Goal: Transaction & Acquisition: Subscribe to service/newsletter

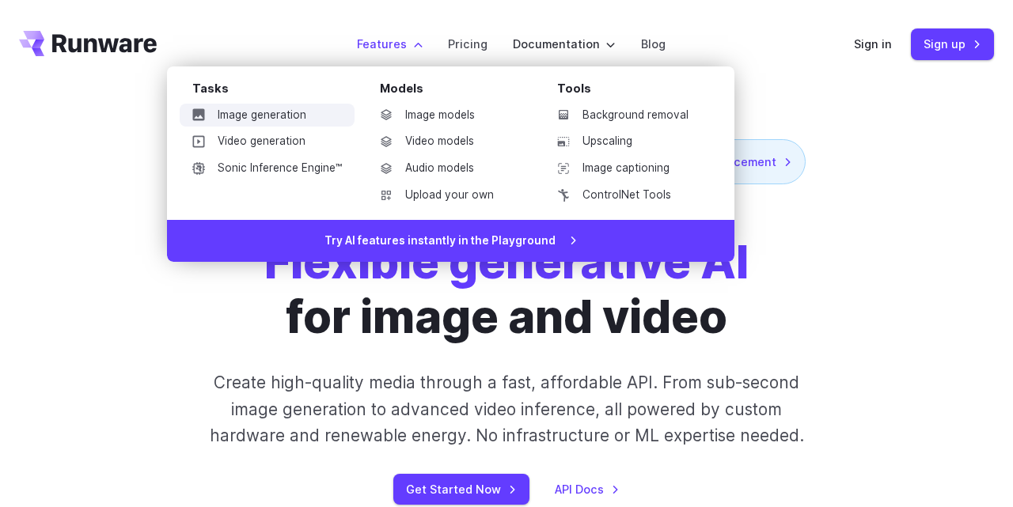
click at [305, 115] on link "Image generation" at bounding box center [267, 116] width 175 height 24
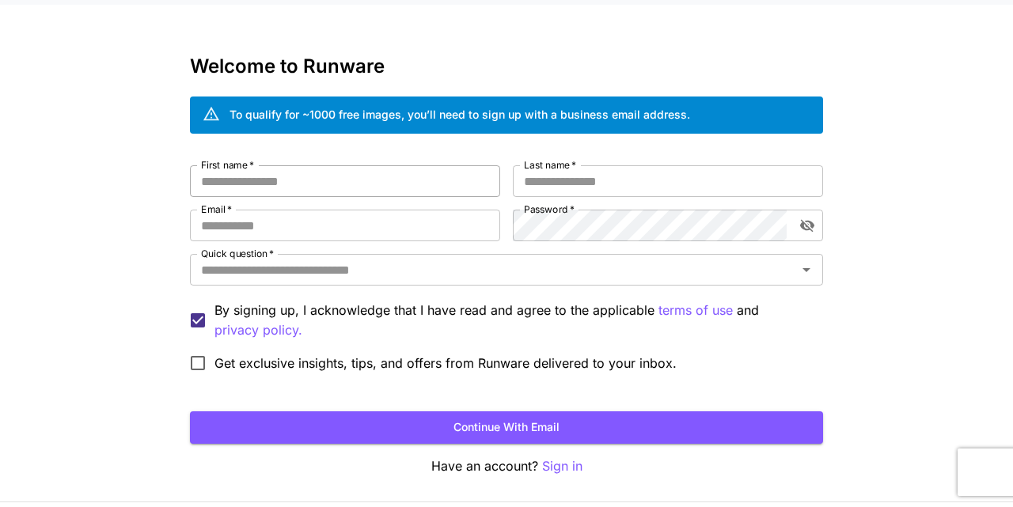
scroll to position [88, 0]
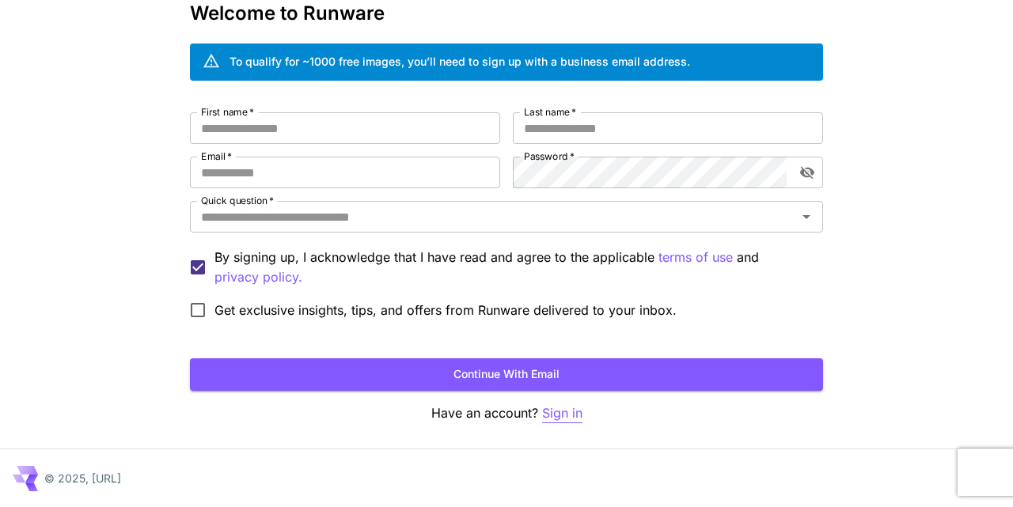
click at [551, 414] on p "Sign in" at bounding box center [562, 413] width 40 height 20
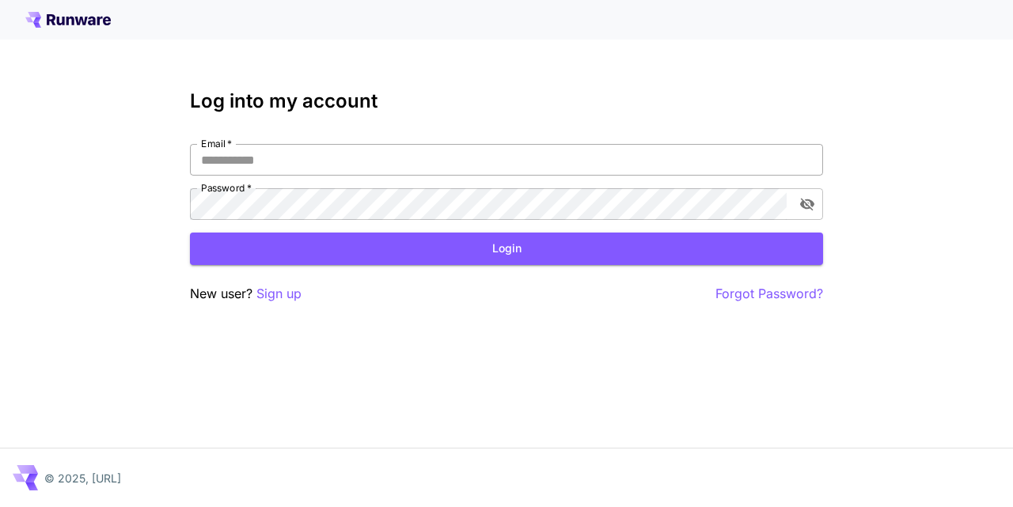
click at [260, 150] on input "Email   *" at bounding box center [506, 160] width 633 height 32
click at [283, 296] on p "Sign up" at bounding box center [278, 294] width 45 height 20
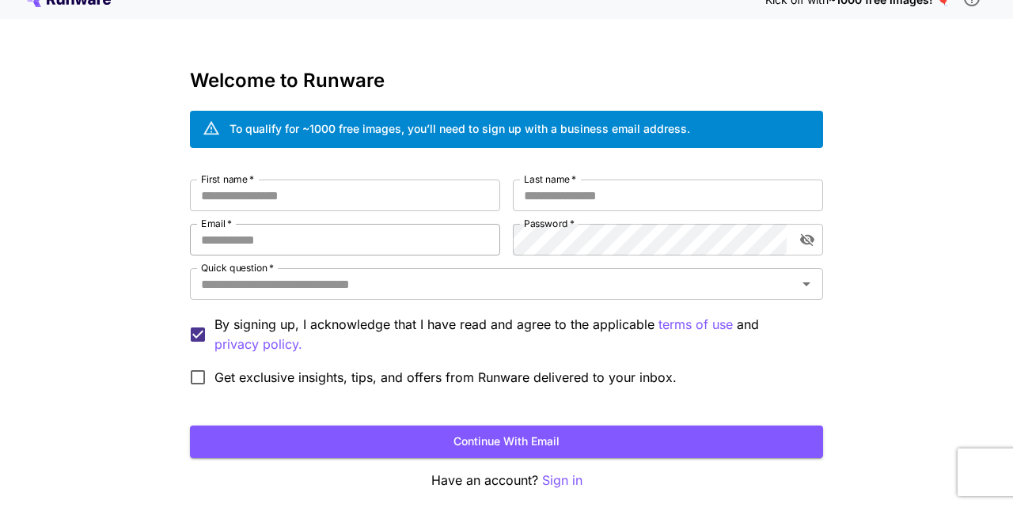
scroll to position [88, 0]
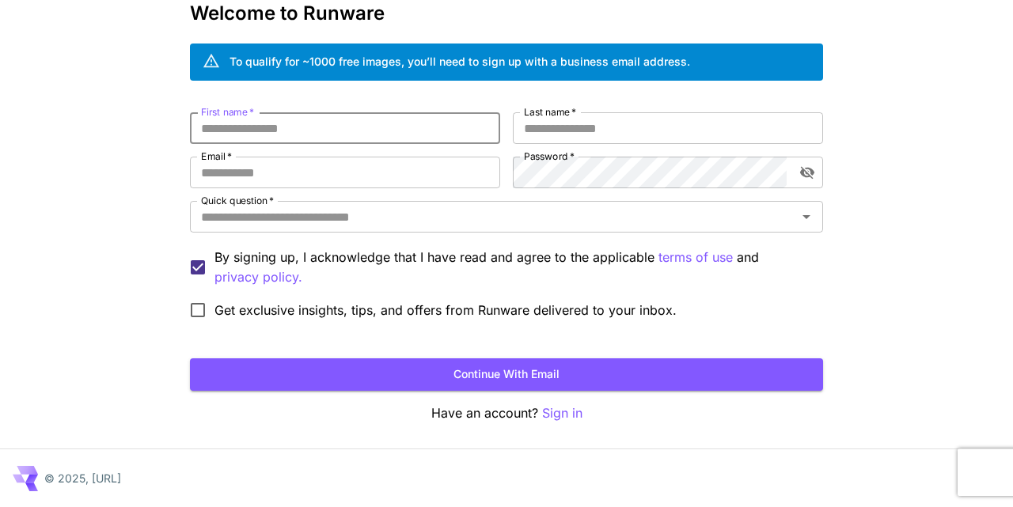
click at [269, 138] on input "First name   *" at bounding box center [345, 128] width 310 height 32
